Goal: Information Seeking & Learning: Learn about a topic

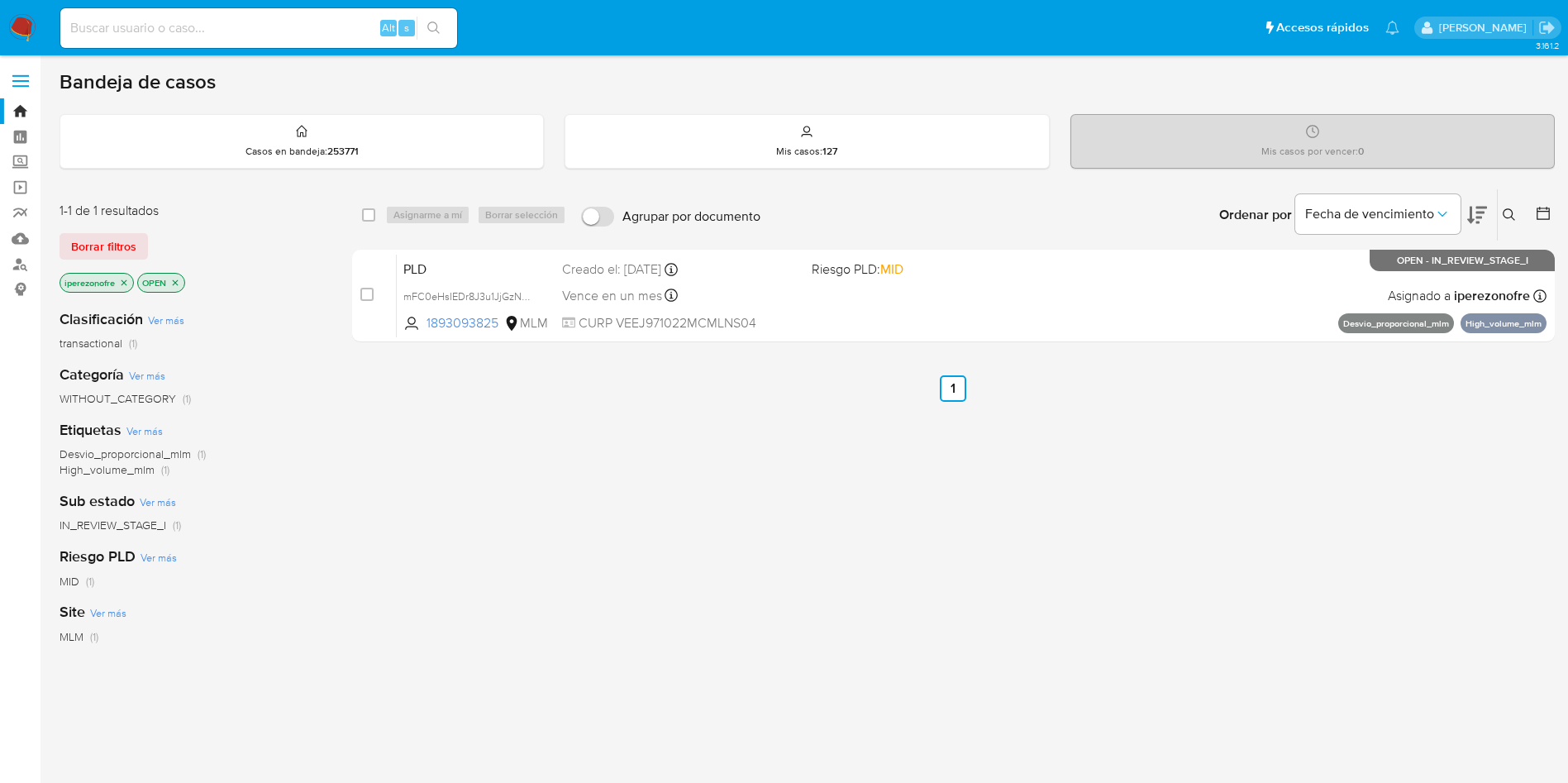
click at [1507, 221] on button at bounding box center [1512, 215] width 28 height 20
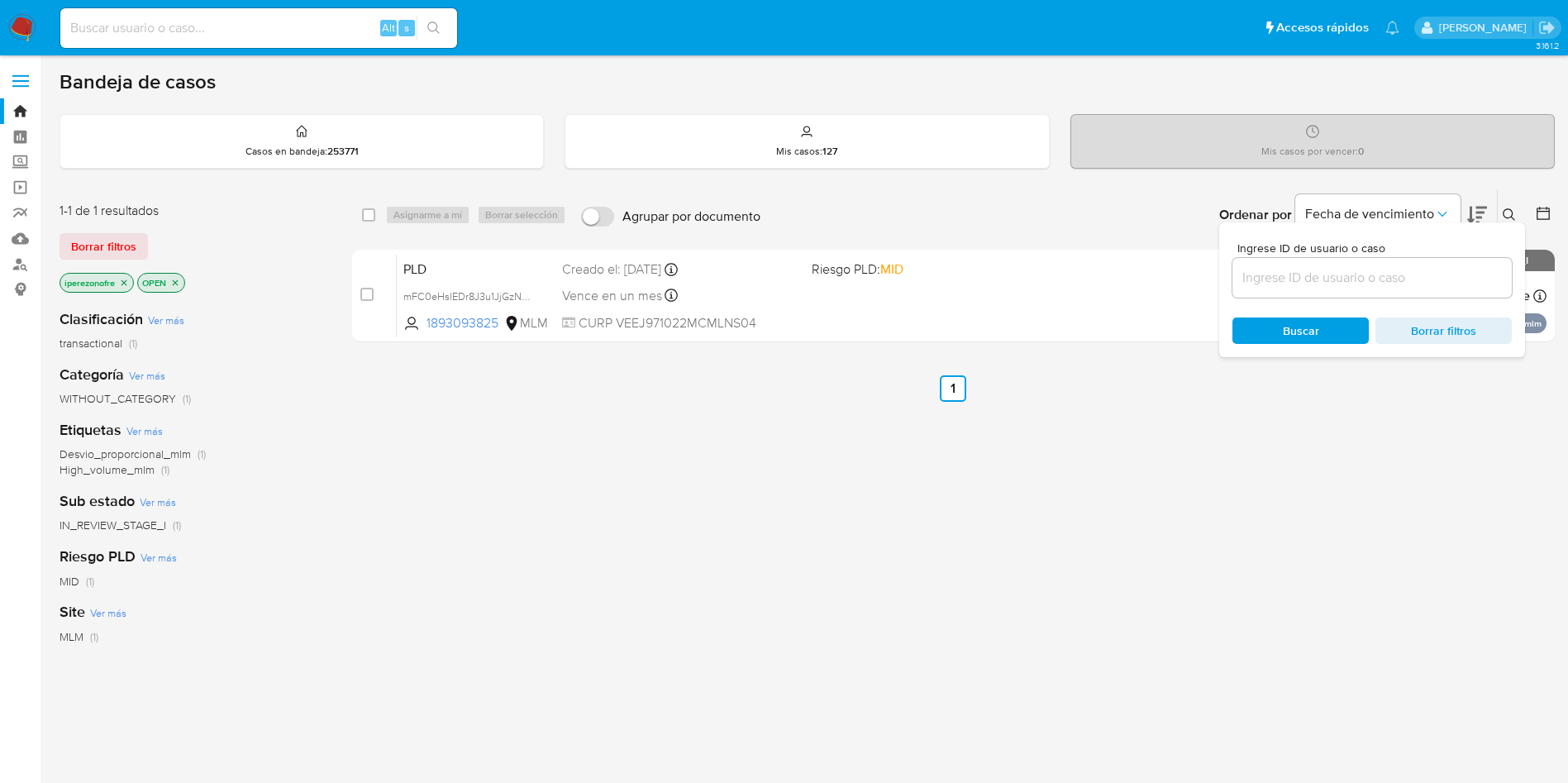
click at [1383, 284] on input at bounding box center [1372, 278] width 280 height 22
type input "2580750710"
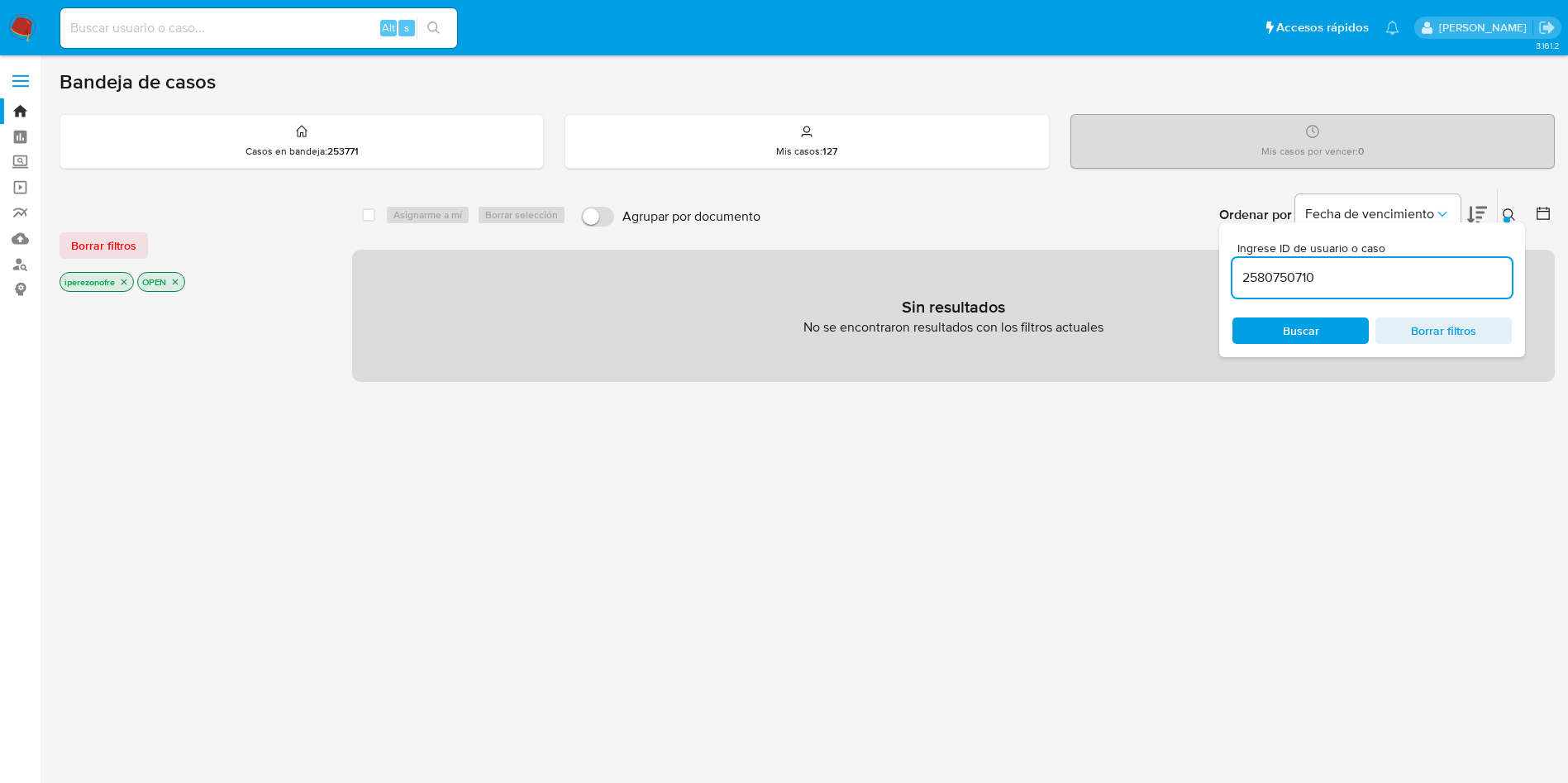
click at [124, 280] on icon "close-filter" at bounding box center [124, 282] width 6 height 6
click at [1366, 281] on input "2580750710" at bounding box center [1372, 278] width 280 height 22
click at [97, 280] on icon "close-filter" at bounding box center [98, 282] width 6 height 6
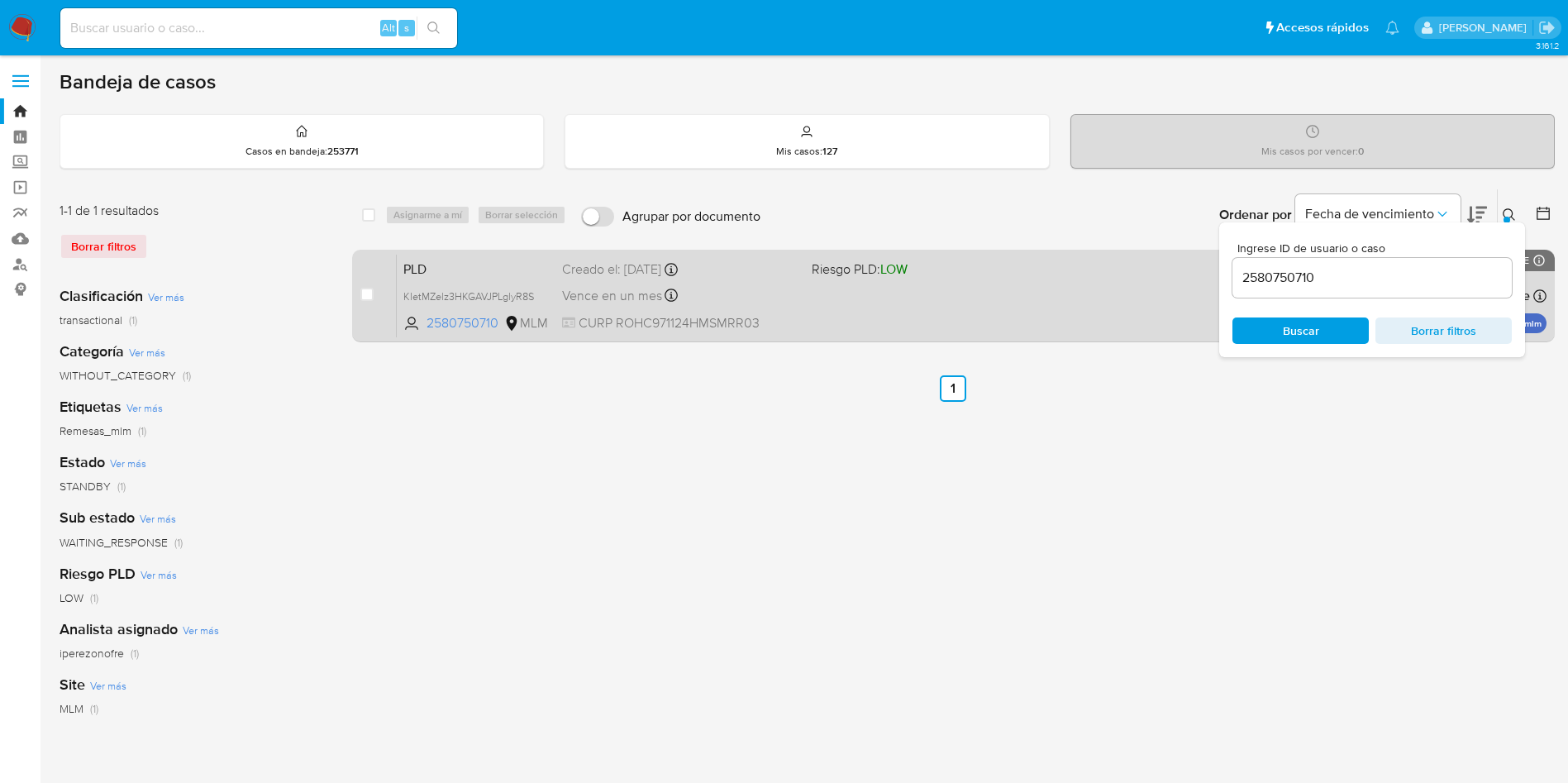
click at [825, 315] on div "PLD KIetMZelz3HKGAVJPLglyR8S 2580750710 MLM Riesgo PLD: LOW Creado el: 12/09/20…" at bounding box center [972, 295] width 1150 height 83
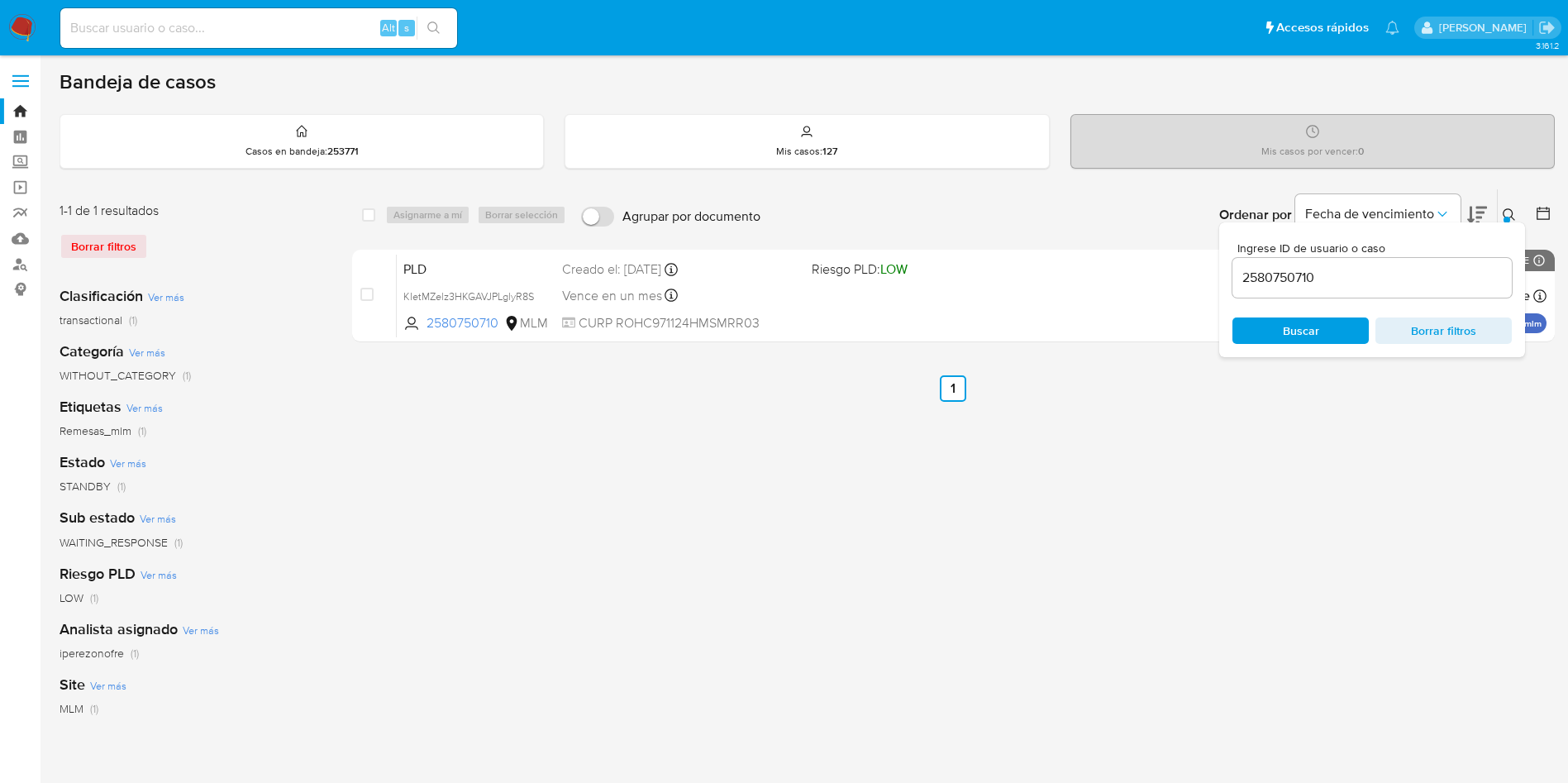
click at [1511, 209] on icon at bounding box center [1509, 215] width 13 height 13
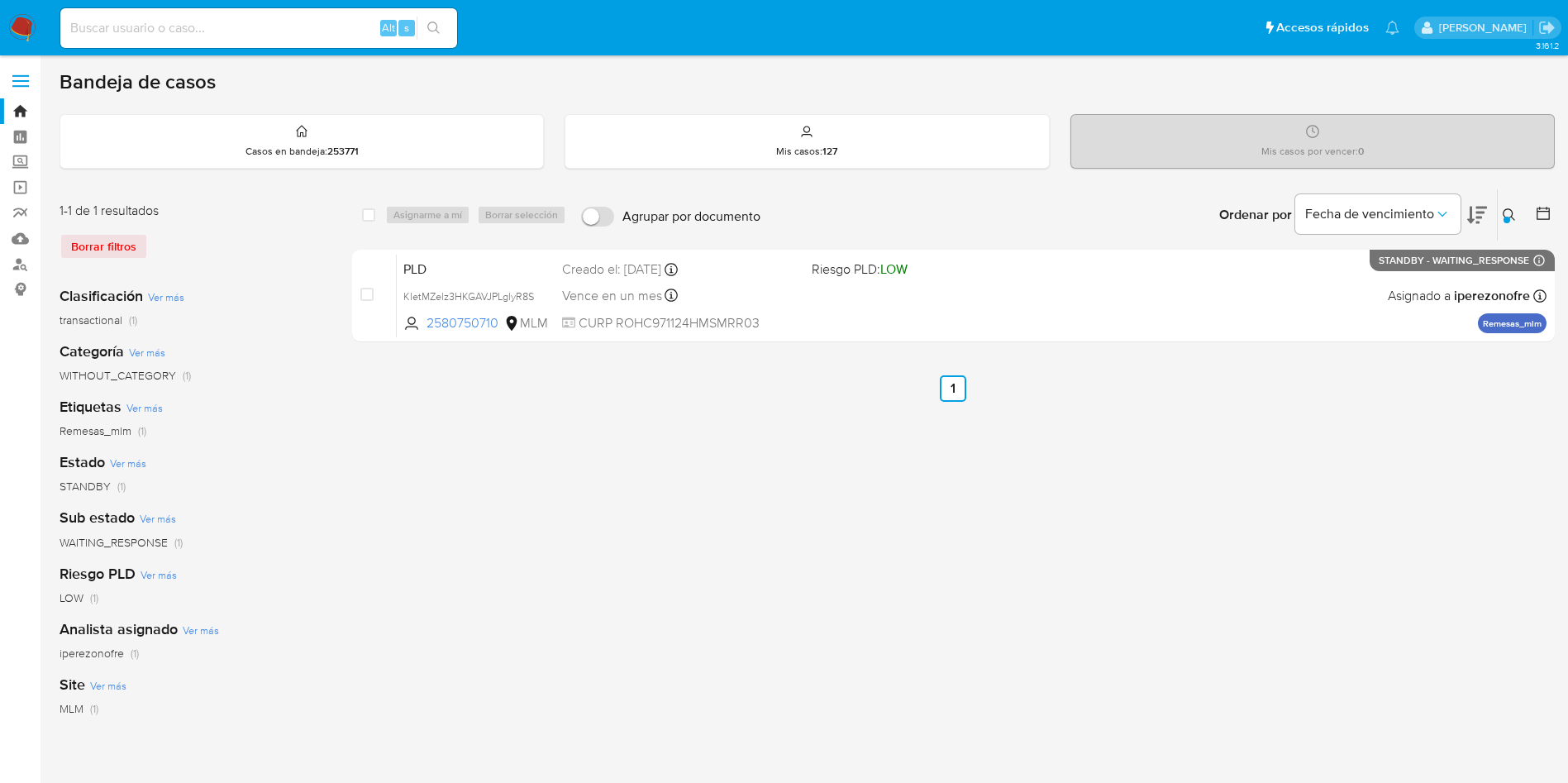
click at [1192, 449] on div "select-all-cases-checkbox Asignarme a mí Borrar selección Agrupar por documento…" at bounding box center [954, 551] width 1203 height 726
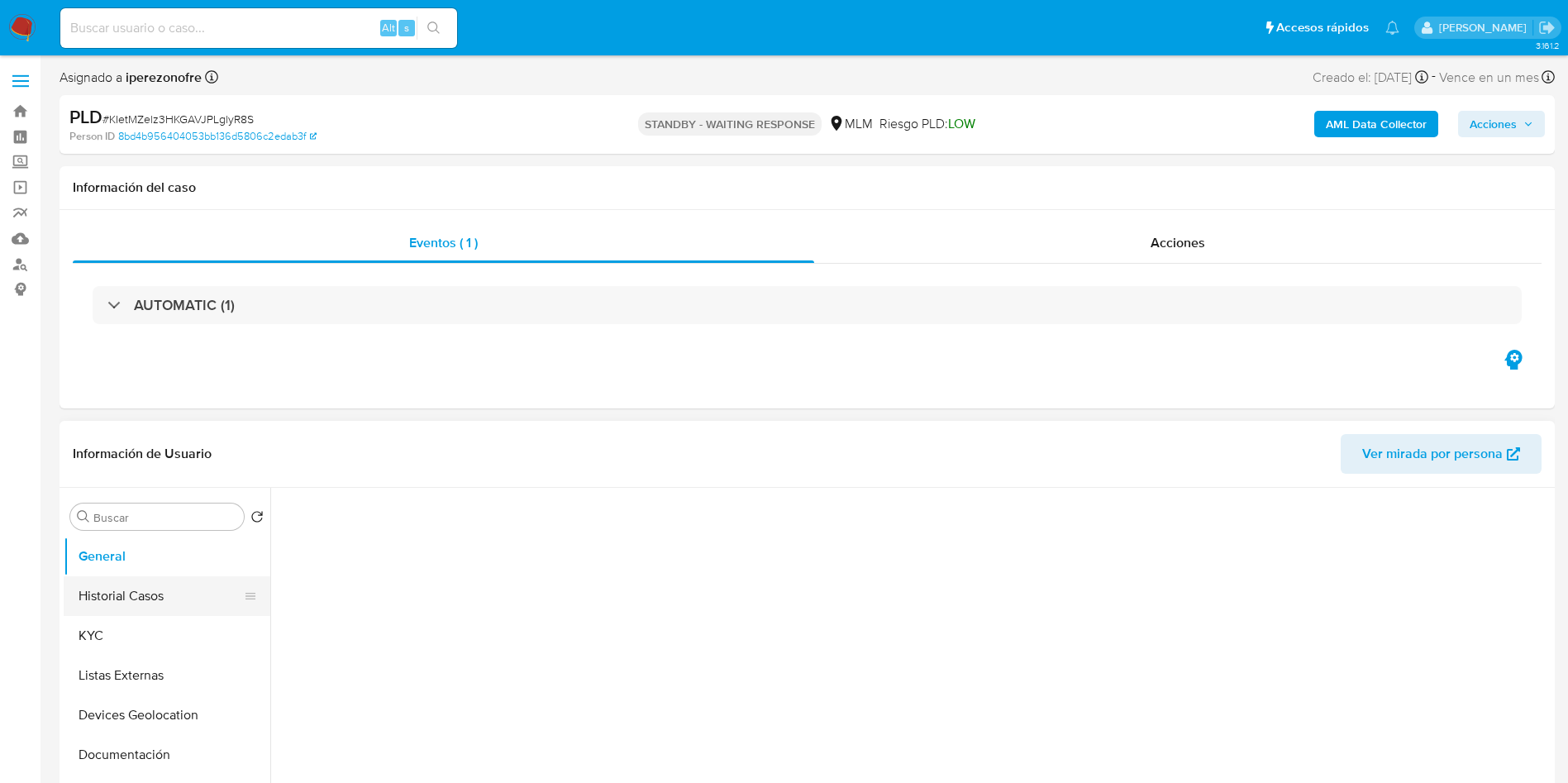
click at [180, 592] on button "Historial Casos" at bounding box center [161, 596] width 194 height 40
select select "10"
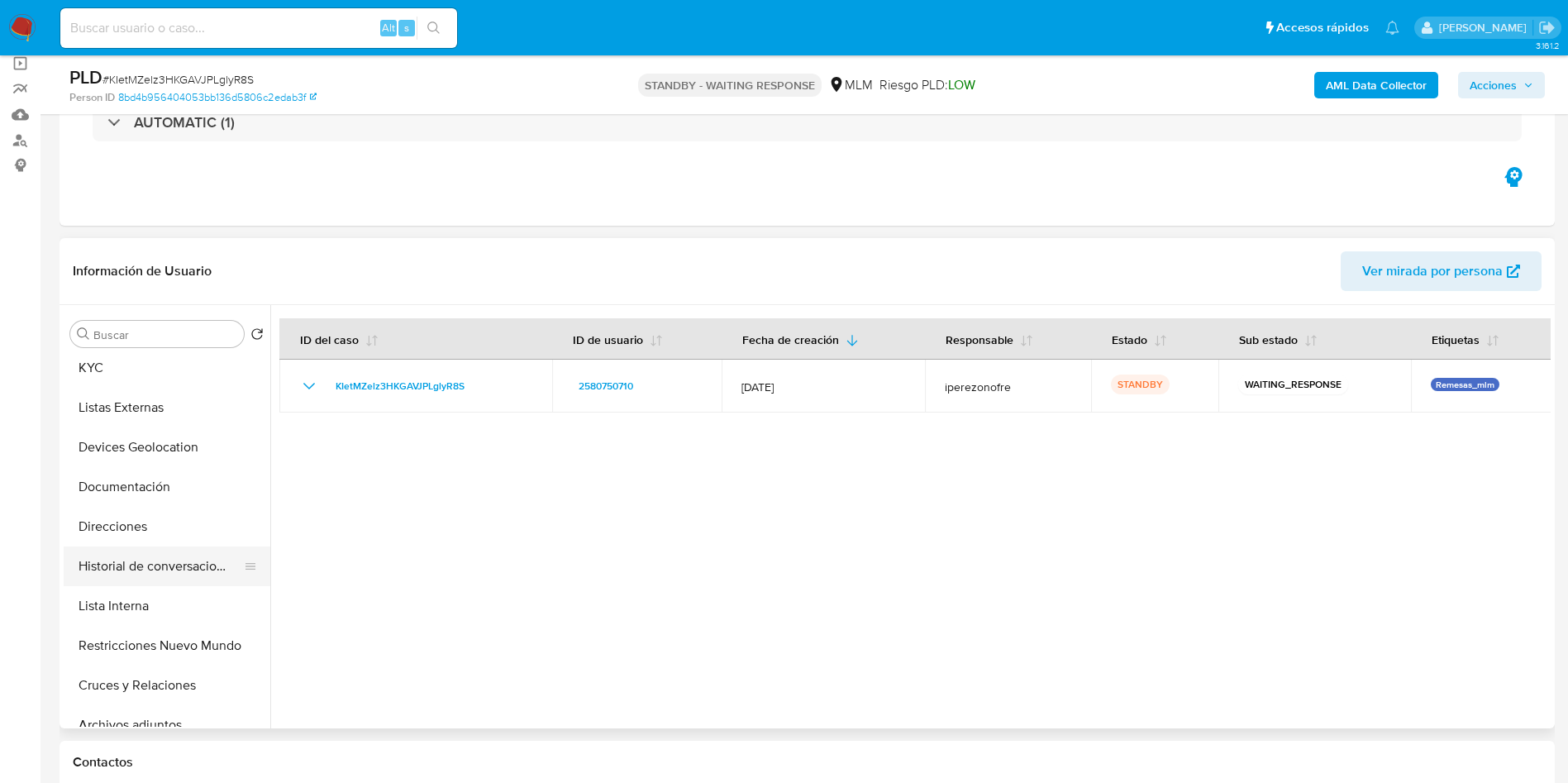
scroll to position [124, 0]
click at [173, 603] on button "Restricciones Nuevo Mundo" at bounding box center [161, 607] width 194 height 40
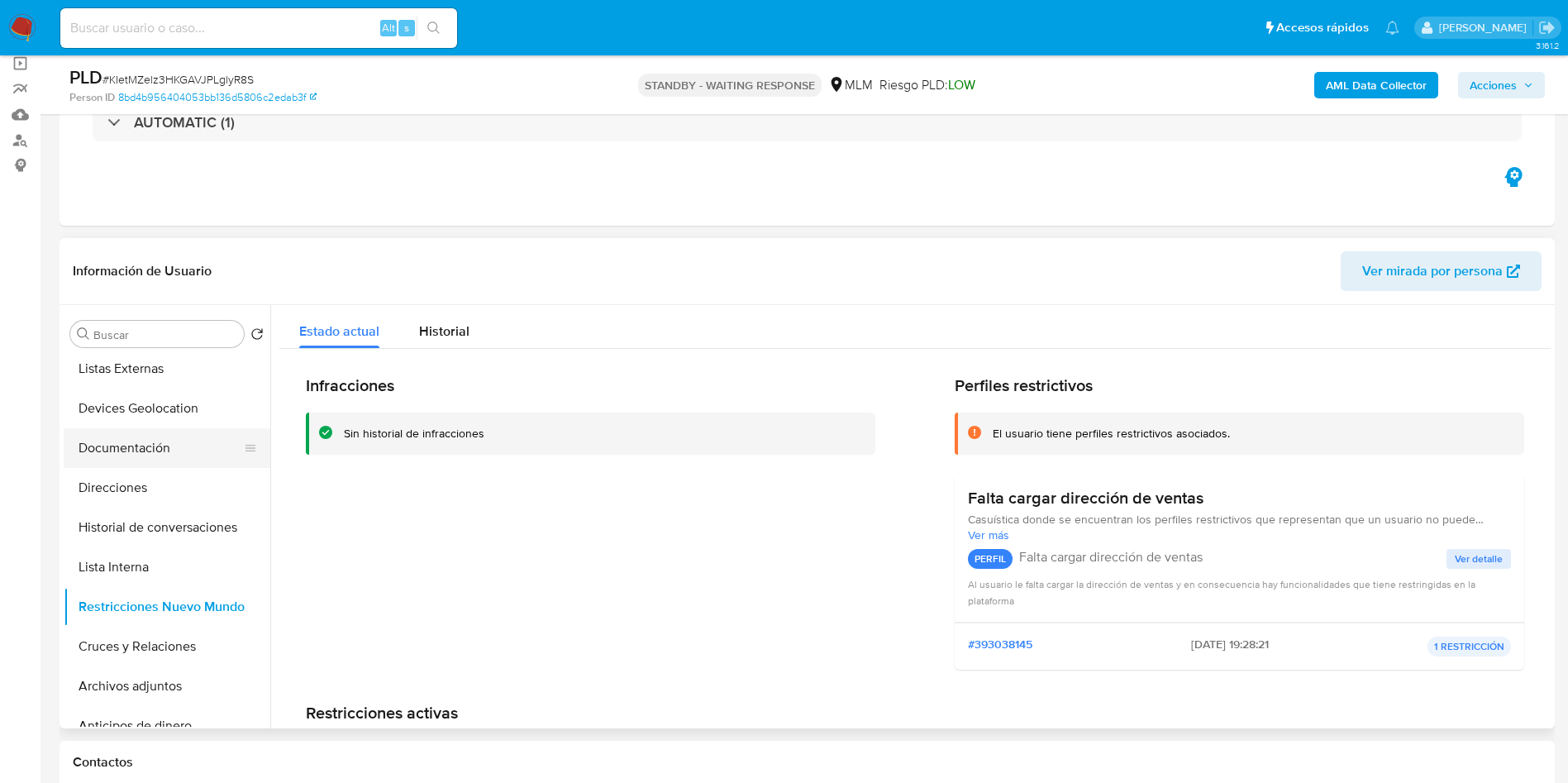
click at [166, 433] on button "Documentación" at bounding box center [161, 448] width 194 height 40
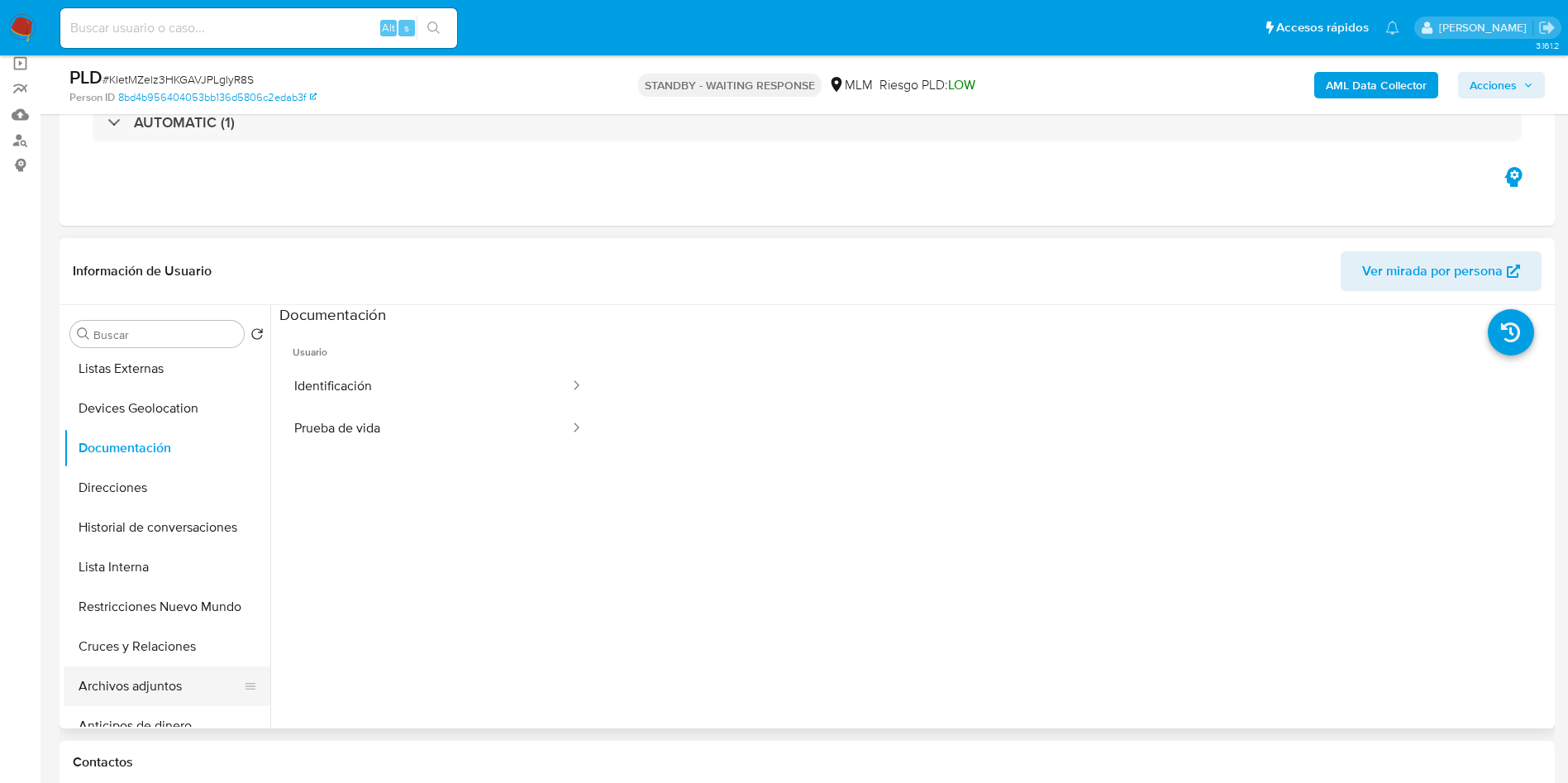
click at [159, 677] on button "Archivos adjuntos" at bounding box center [161, 686] width 194 height 40
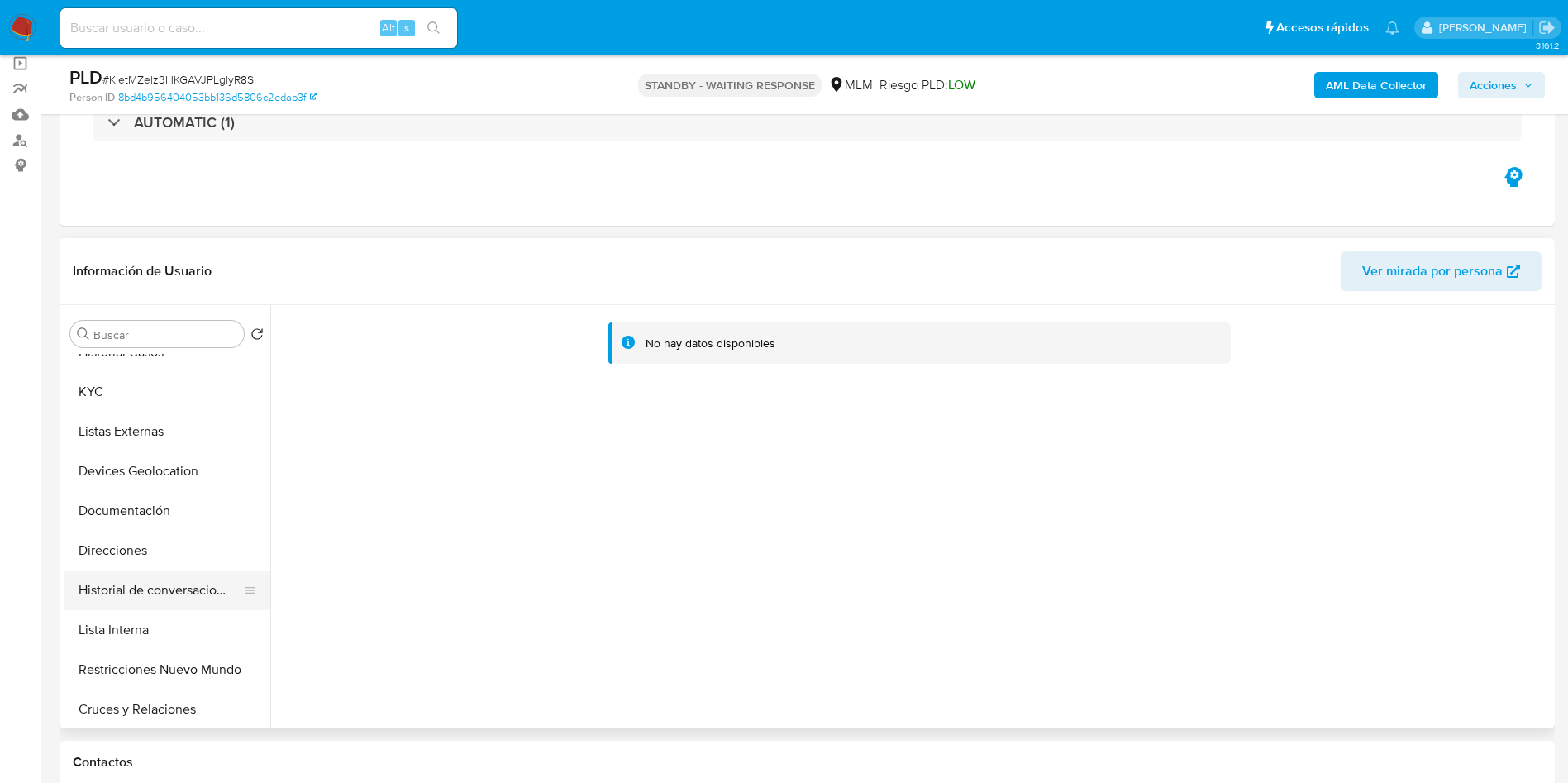
scroll to position [0, 0]
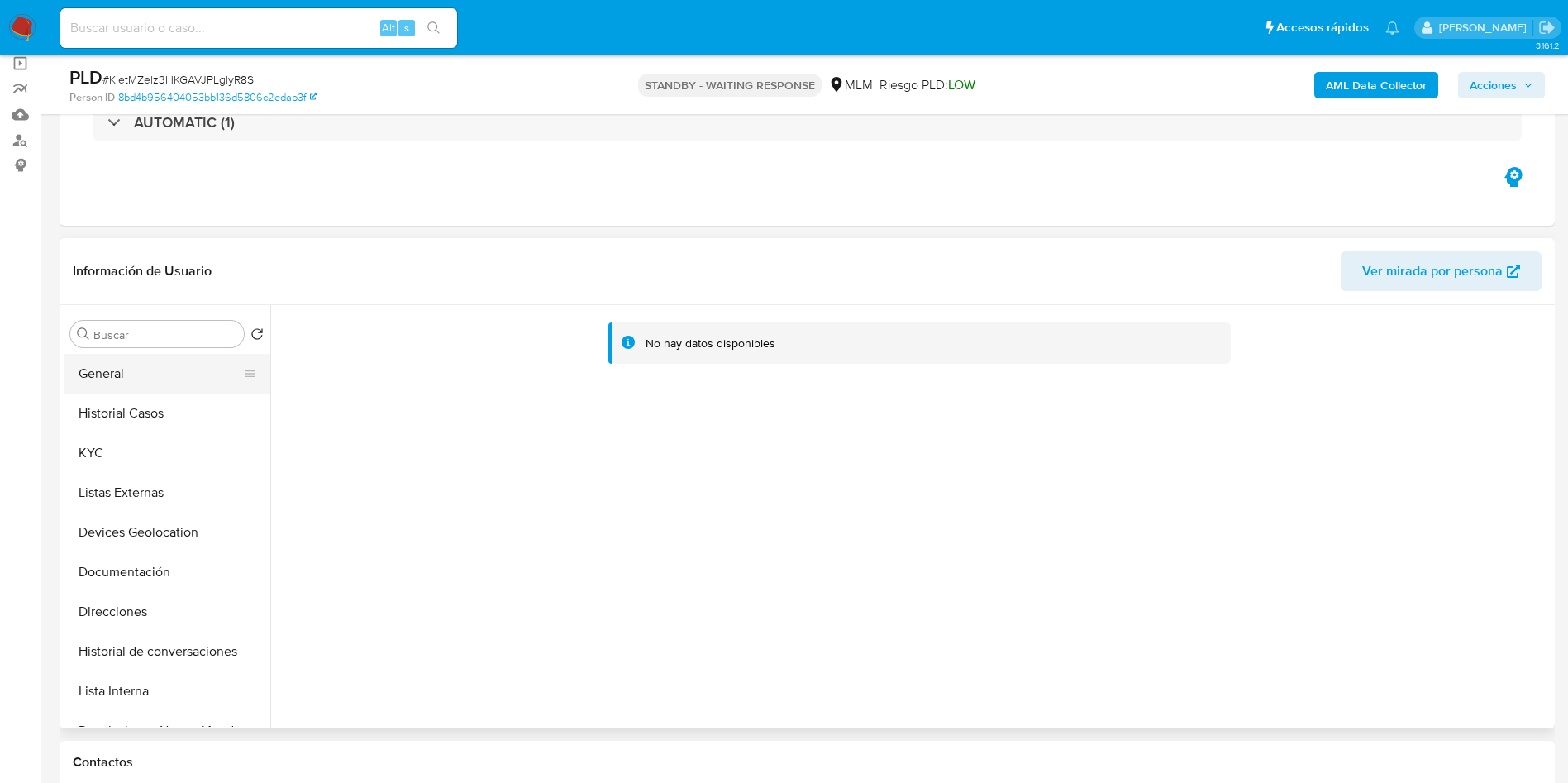
click at [138, 392] on button "General" at bounding box center [161, 374] width 194 height 40
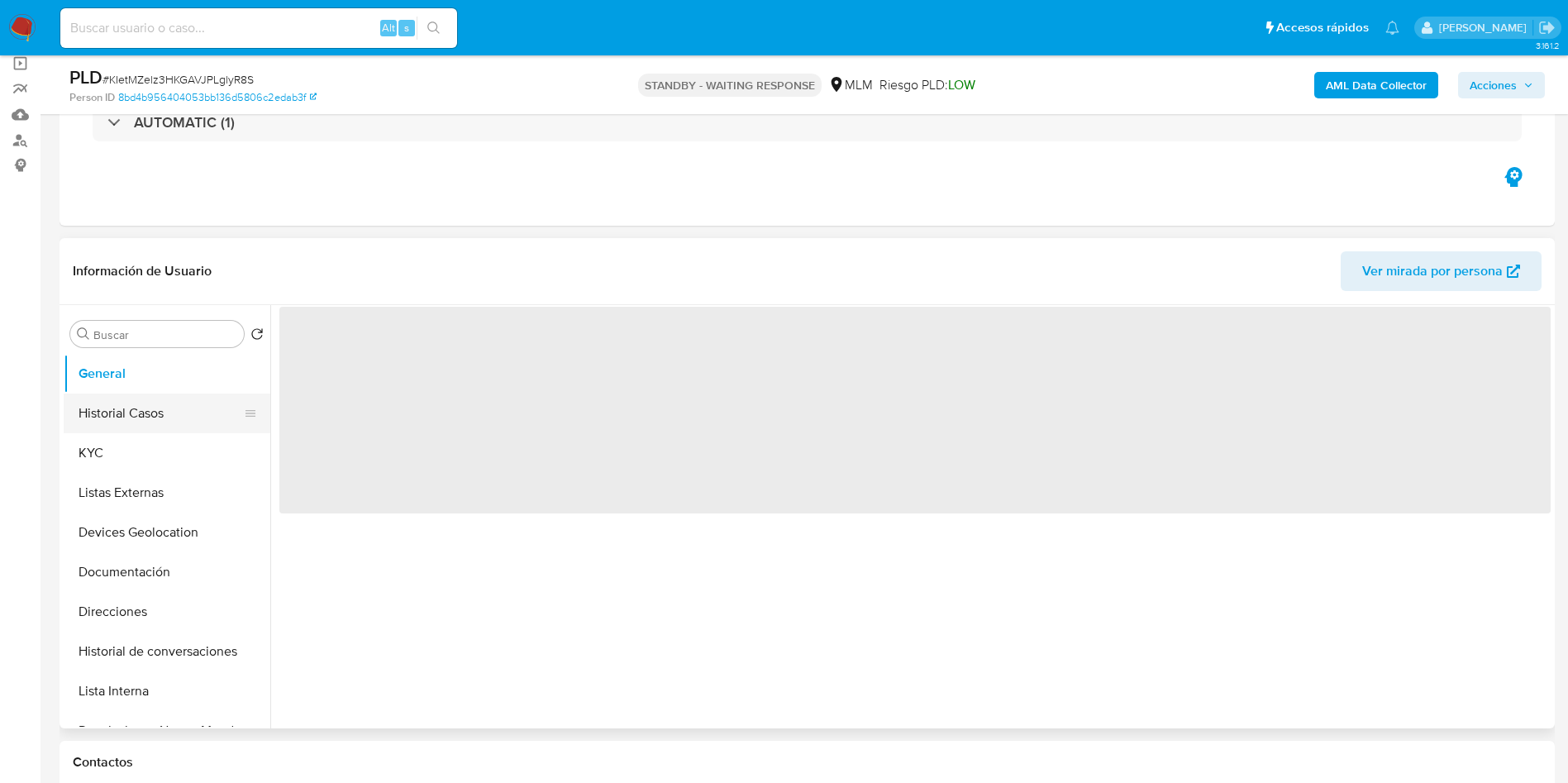
click at [140, 404] on button "Historial Casos" at bounding box center [161, 414] width 194 height 40
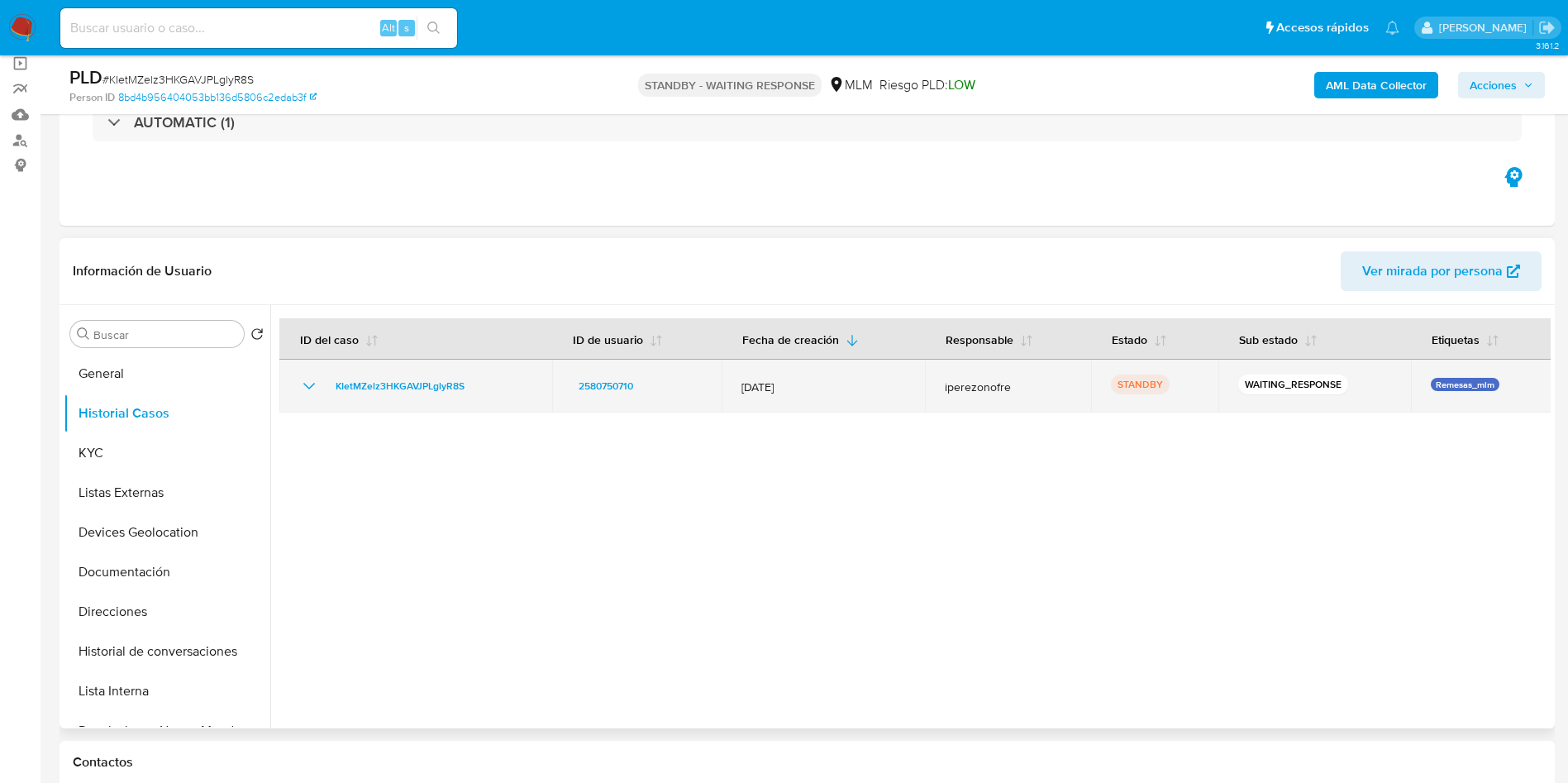
click at [307, 382] on icon "Mostrar/Ocultar" at bounding box center [309, 386] width 20 height 20
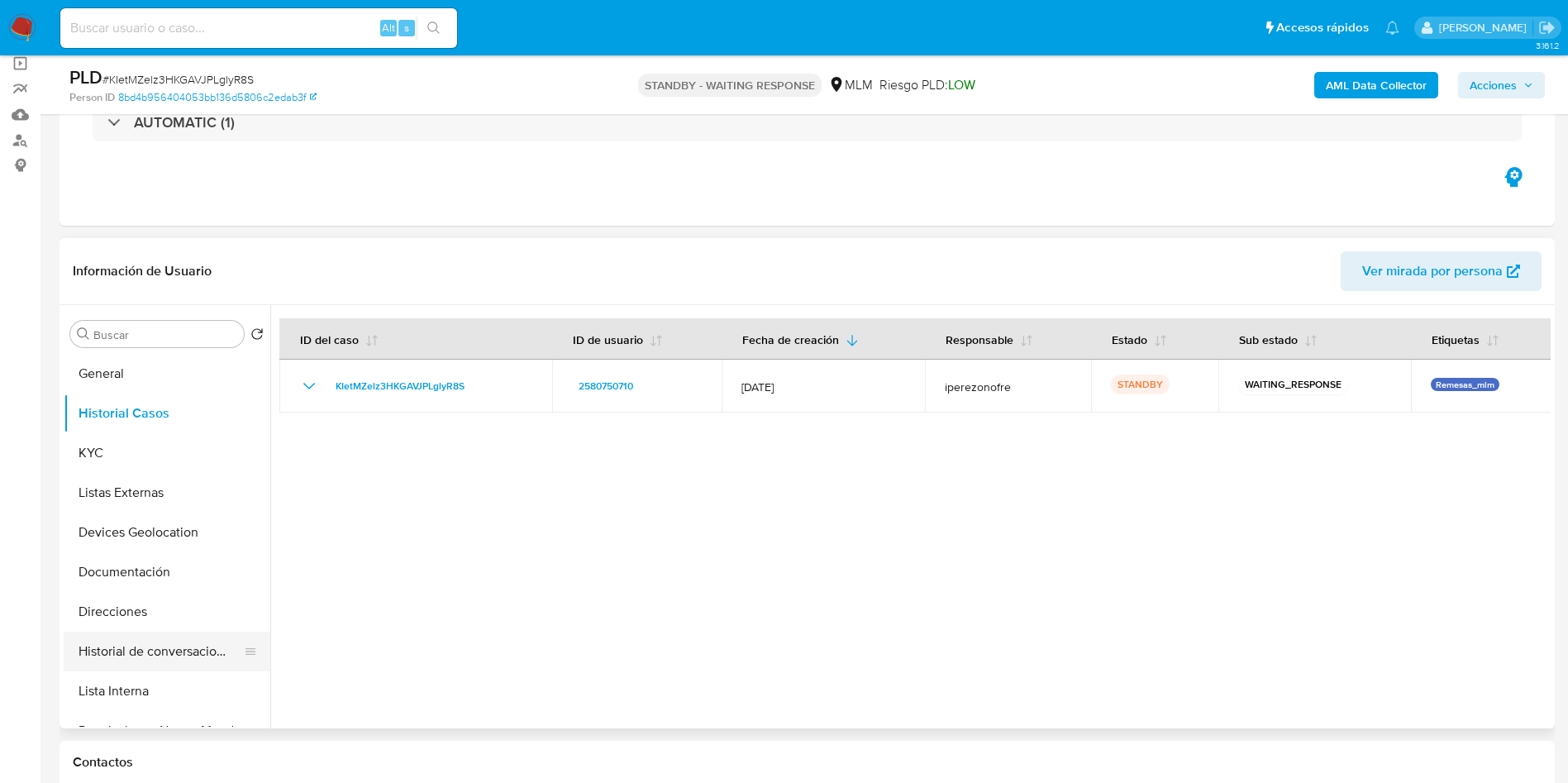
click at [175, 646] on button "Historial de conversaciones" at bounding box center [161, 651] width 194 height 40
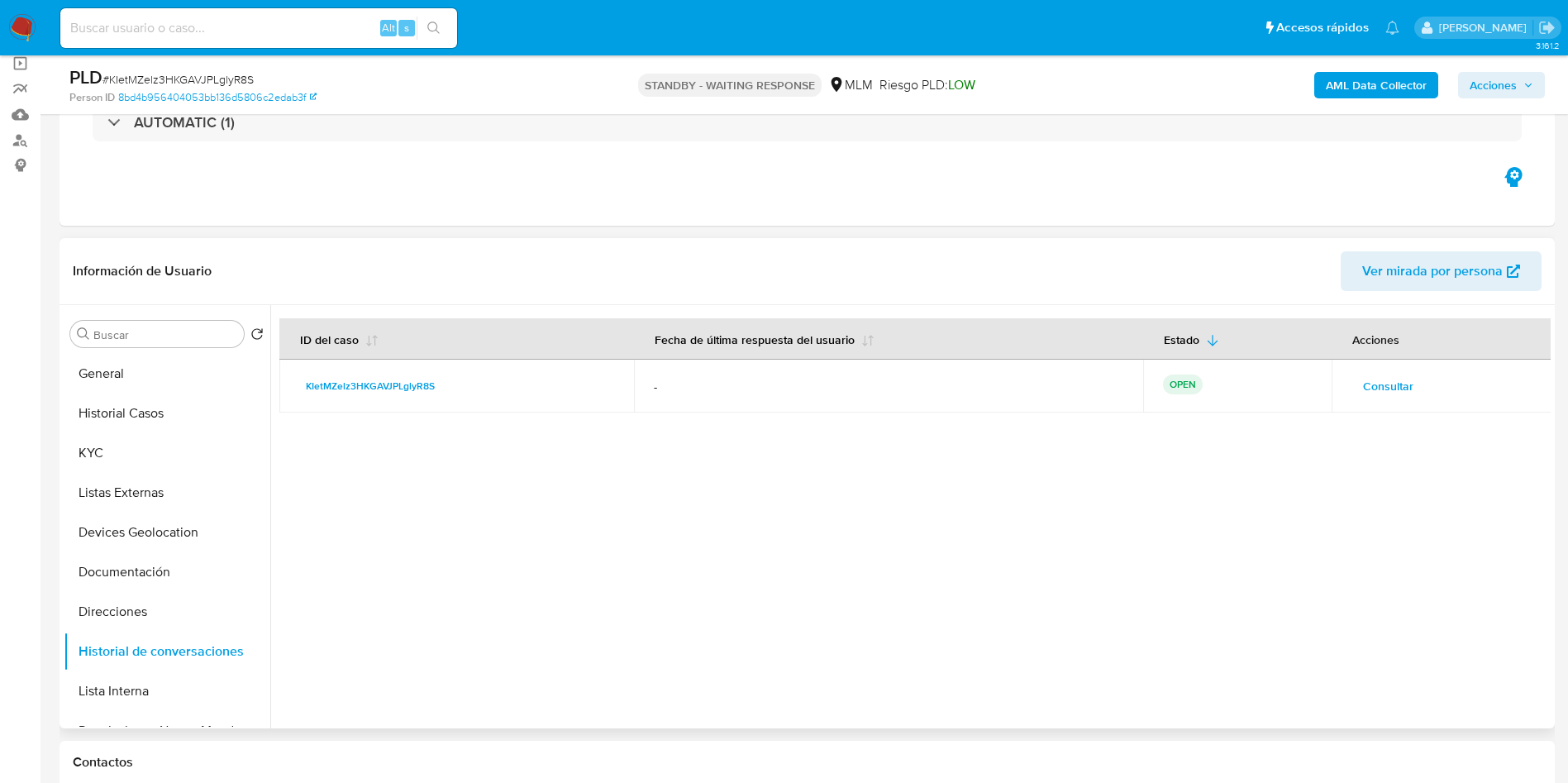
click at [1394, 387] on span "Consultar" at bounding box center [1389, 386] width 50 height 23
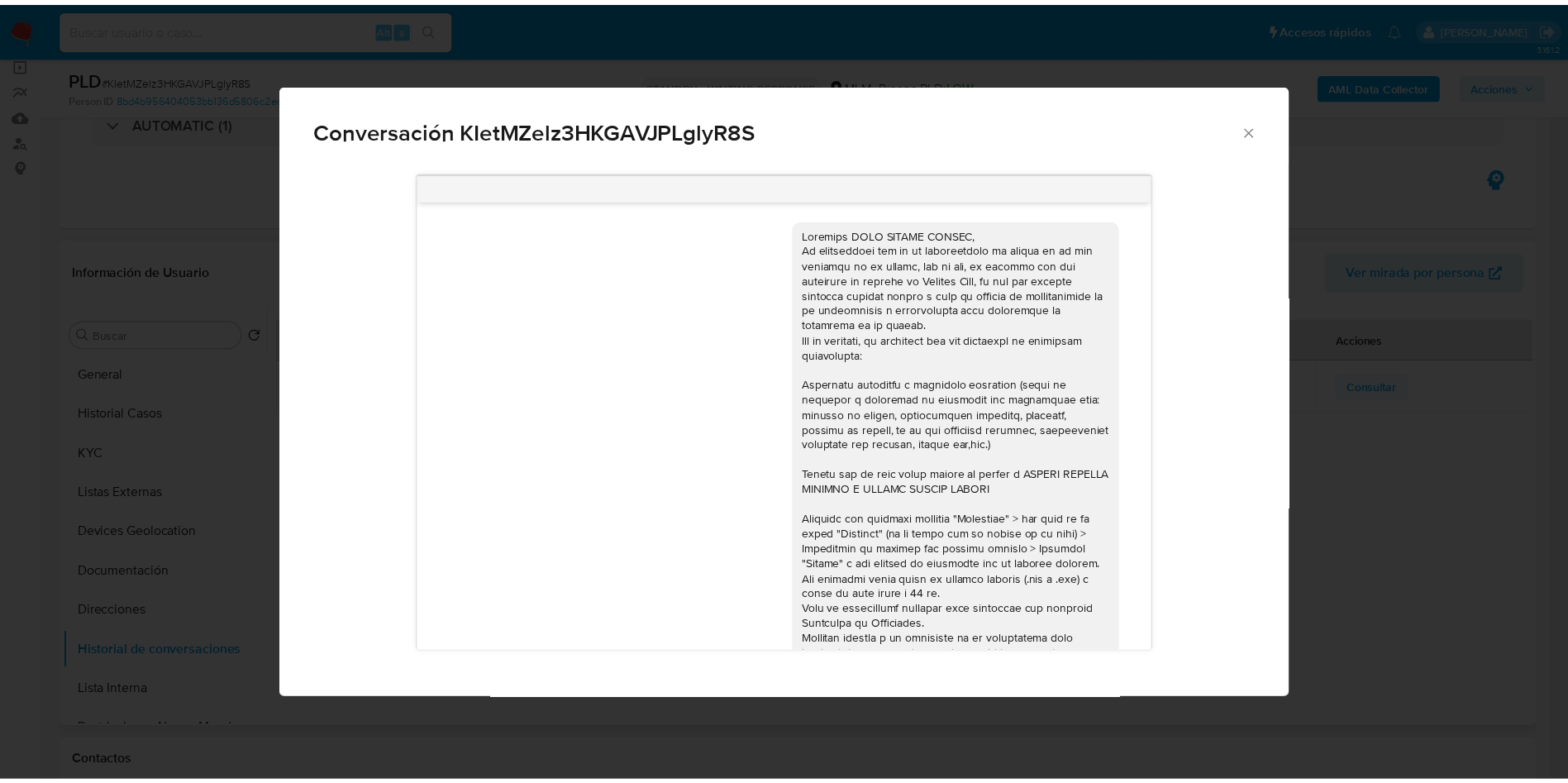
scroll to position [139, 0]
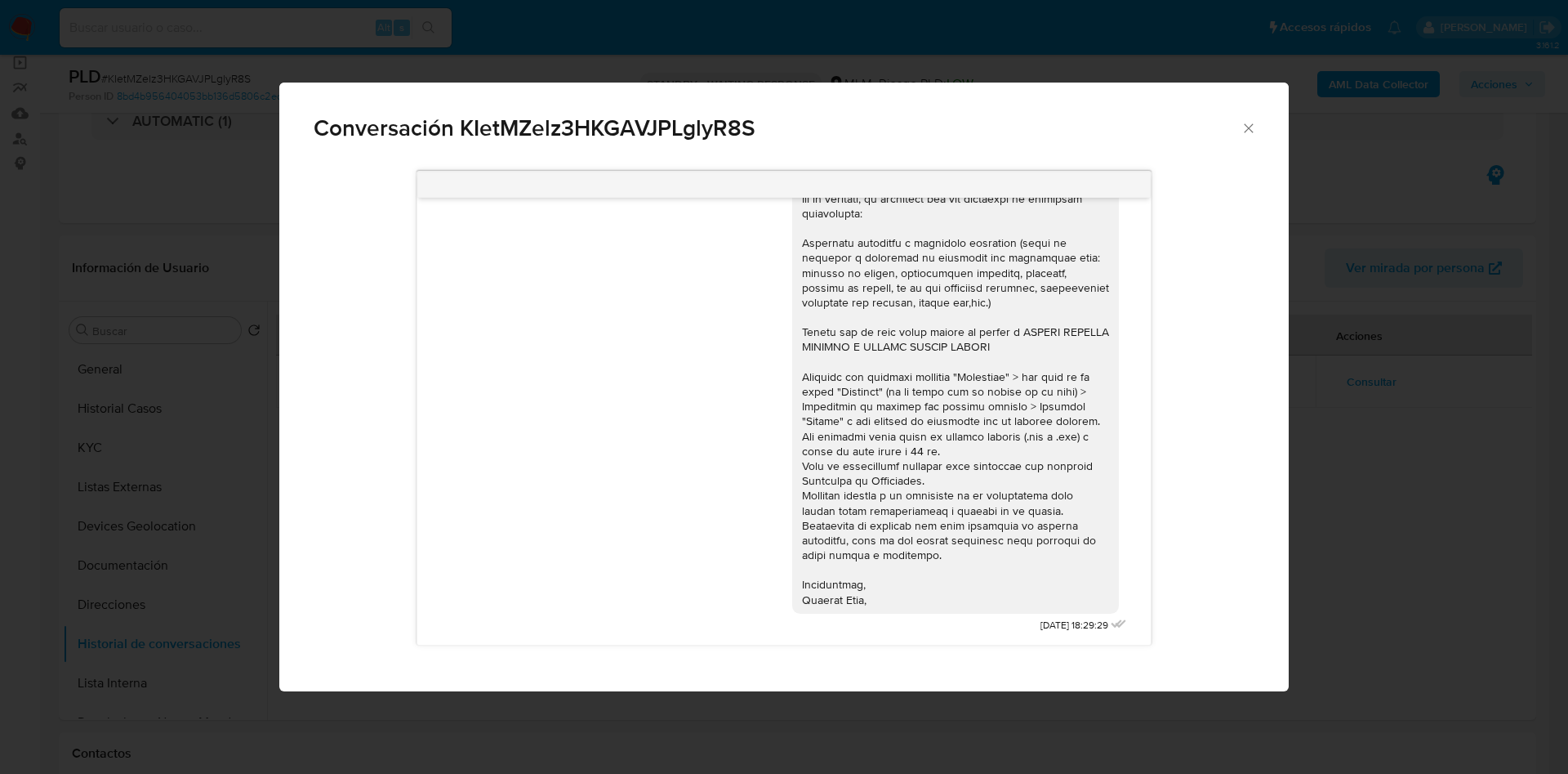
click at [1253, 123] on icon "Cerrar" at bounding box center [1248, 127] width 16 height 16
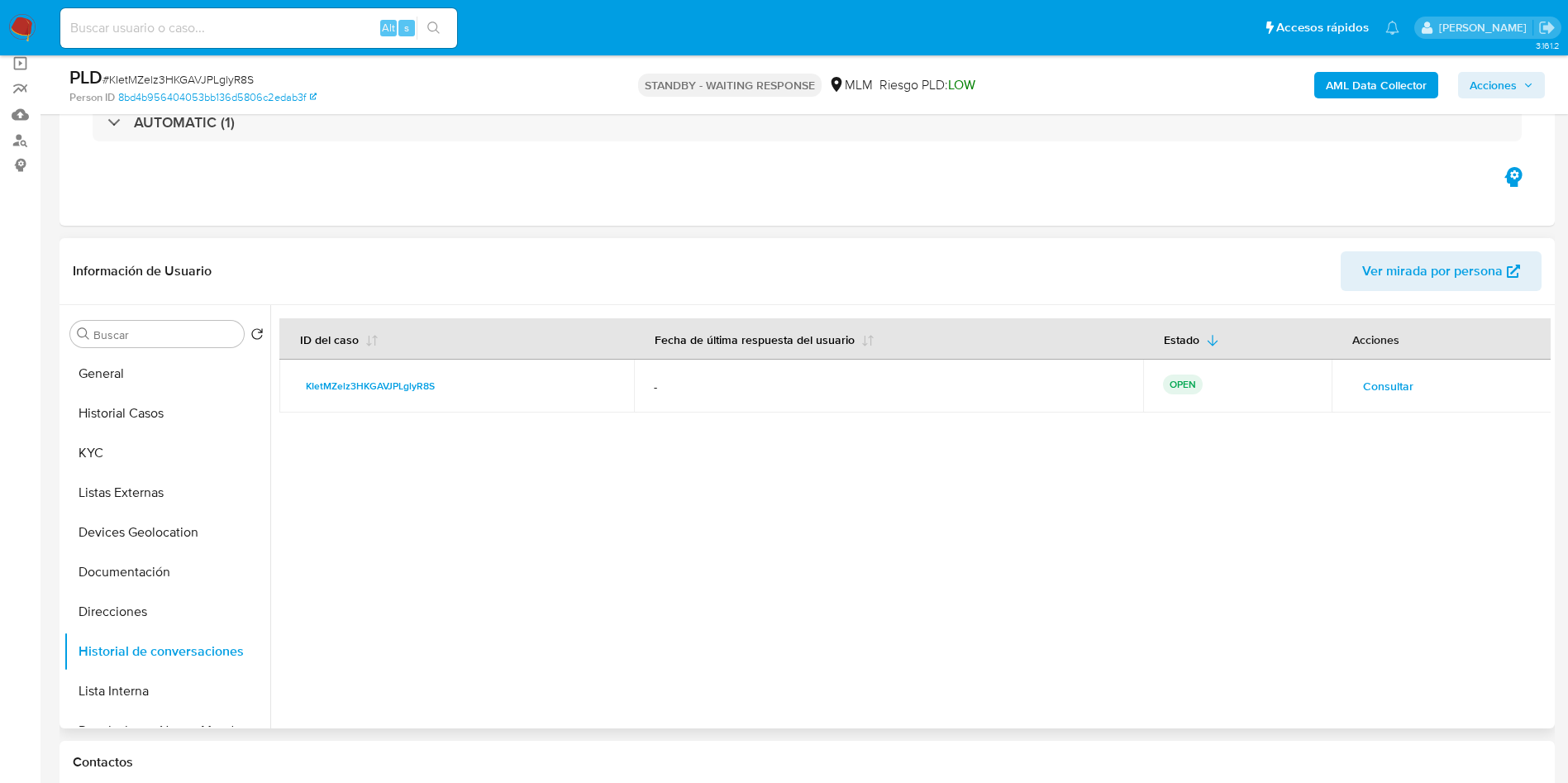
click at [1080, 467] on div at bounding box center [910, 517] width 1281 height 423
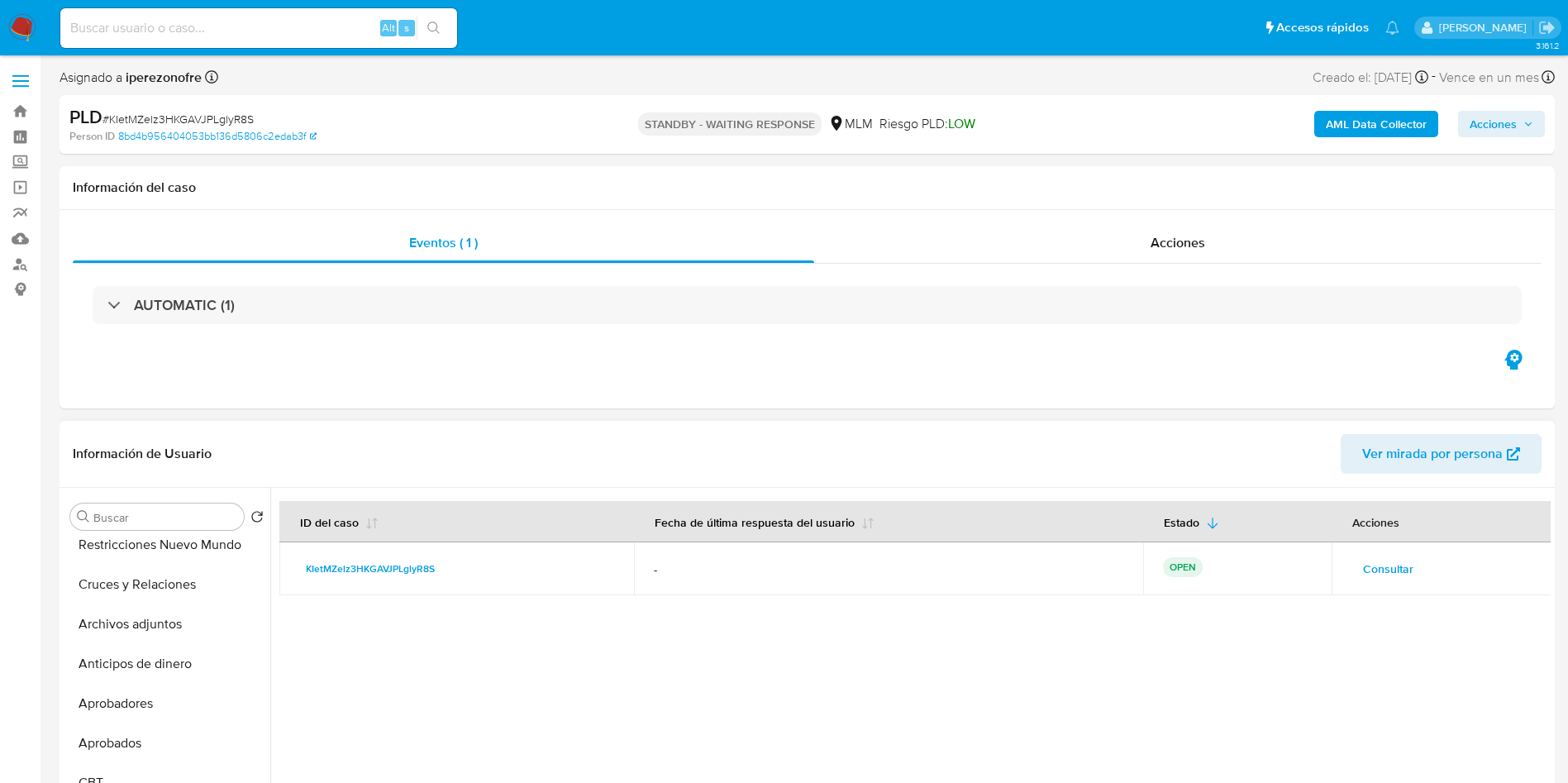
scroll to position [372, 0]
click at [173, 619] on button "Archivos adjuntos" at bounding box center [161, 621] width 194 height 40
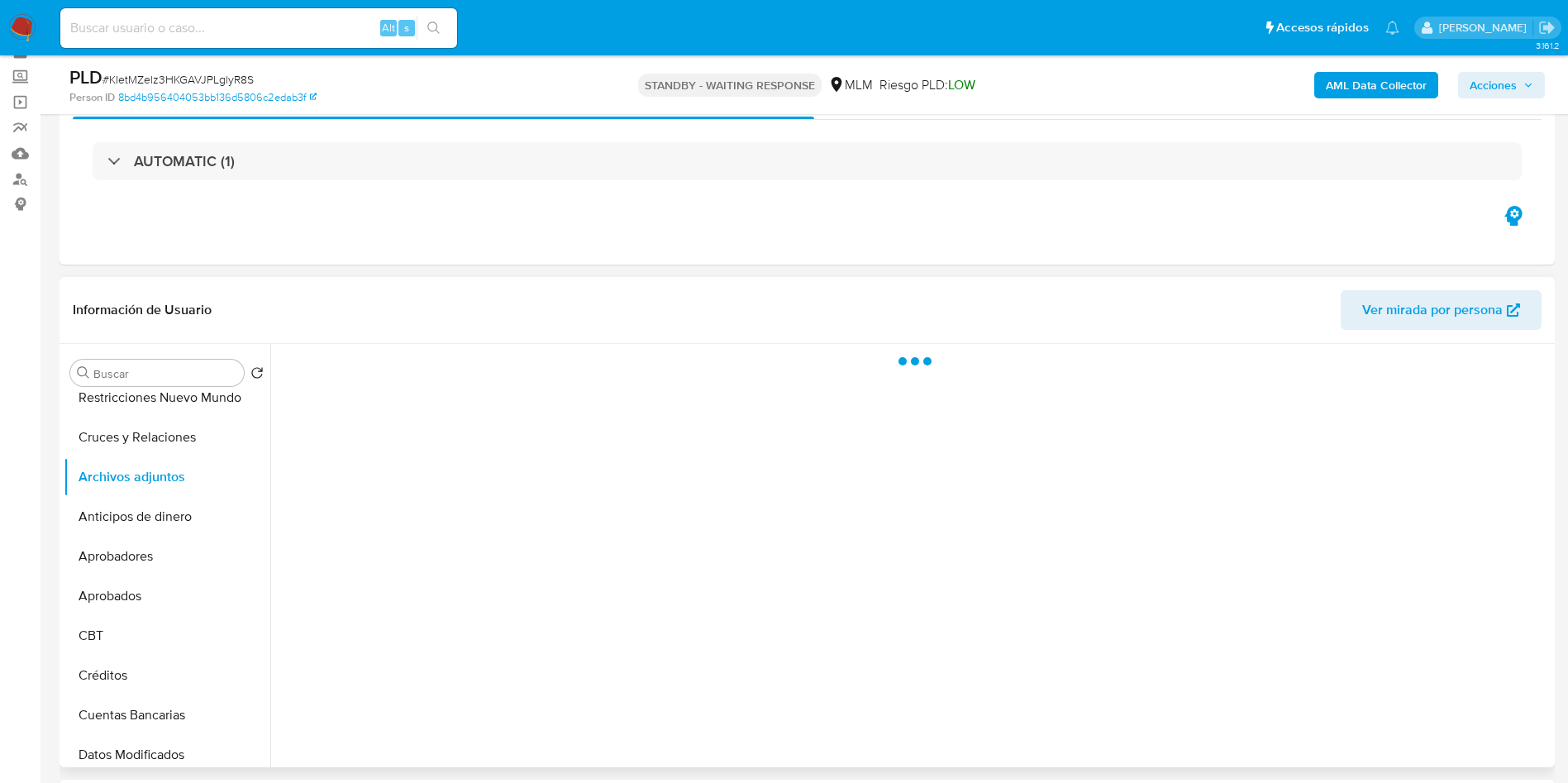
scroll to position [124, 0]
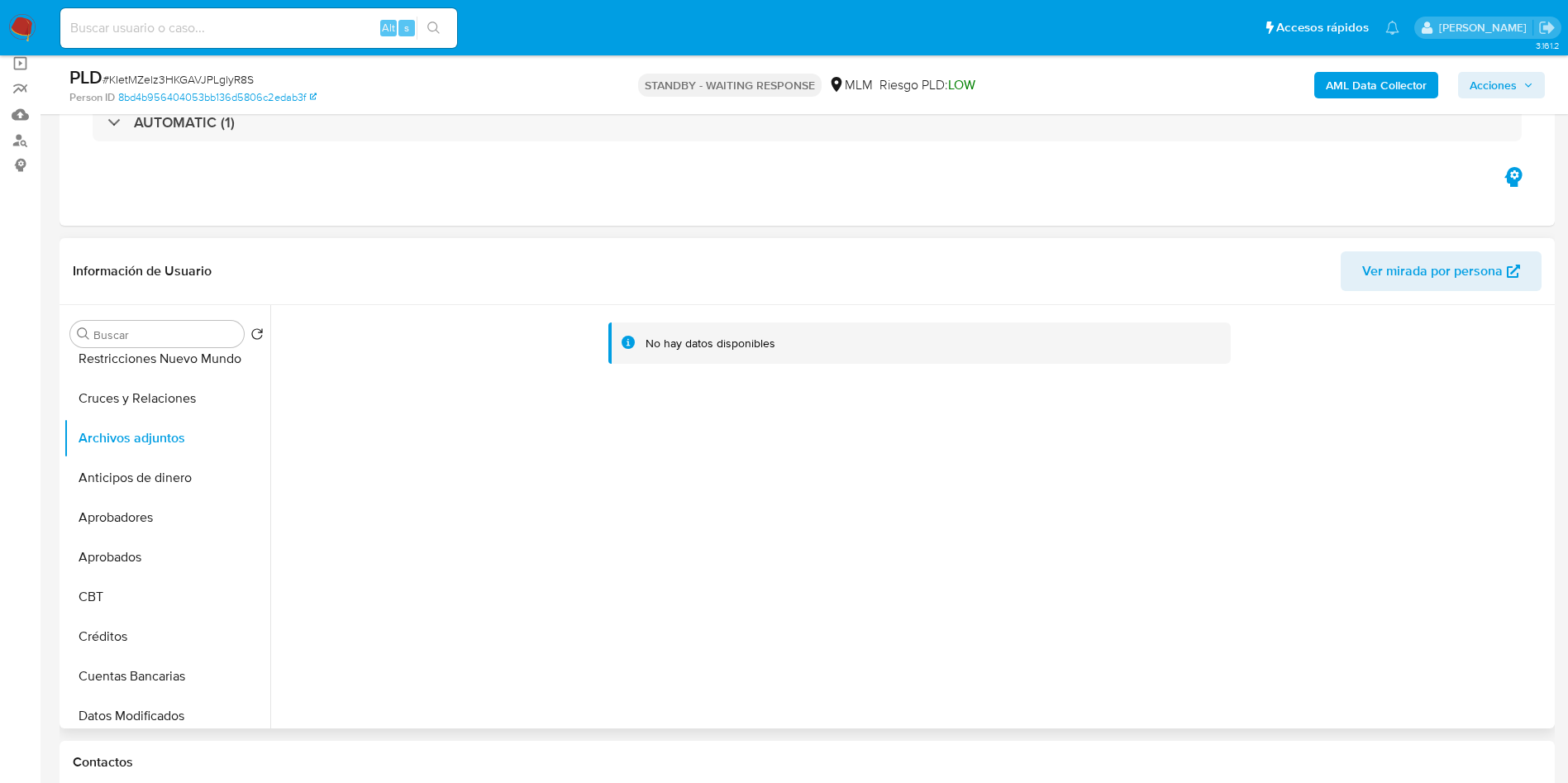
click at [1400, 534] on div "No hay datos disponibles" at bounding box center [910, 517] width 1281 height 423
